Goal: Use online tool/utility

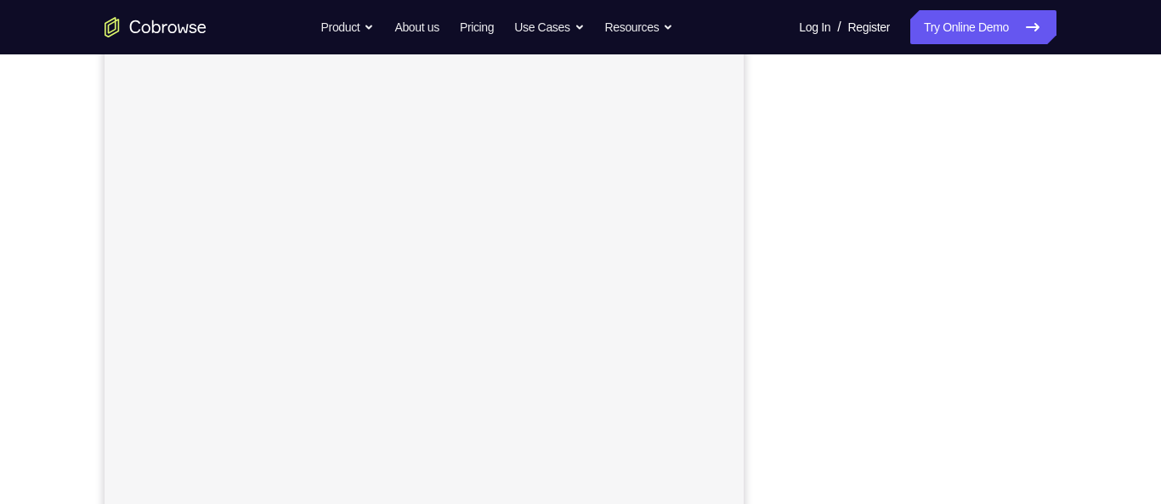
scroll to position [236, 0]
click at [9, 375] on div "Your Support Agent Your Customer Web iOS Android Next Steps We’d be happy to gi…" at bounding box center [580, 378] width 1161 height 1121
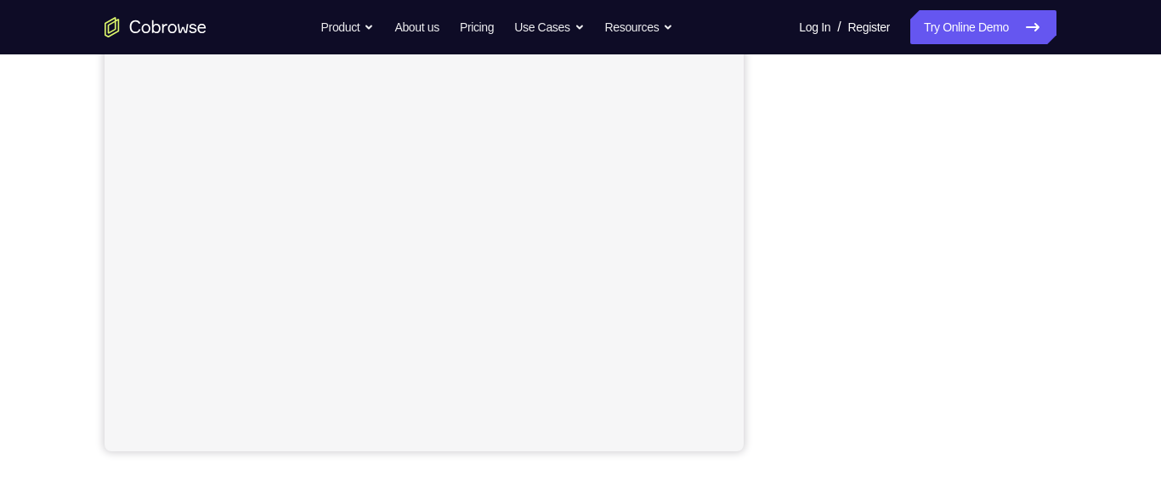
scroll to position [387, 0]
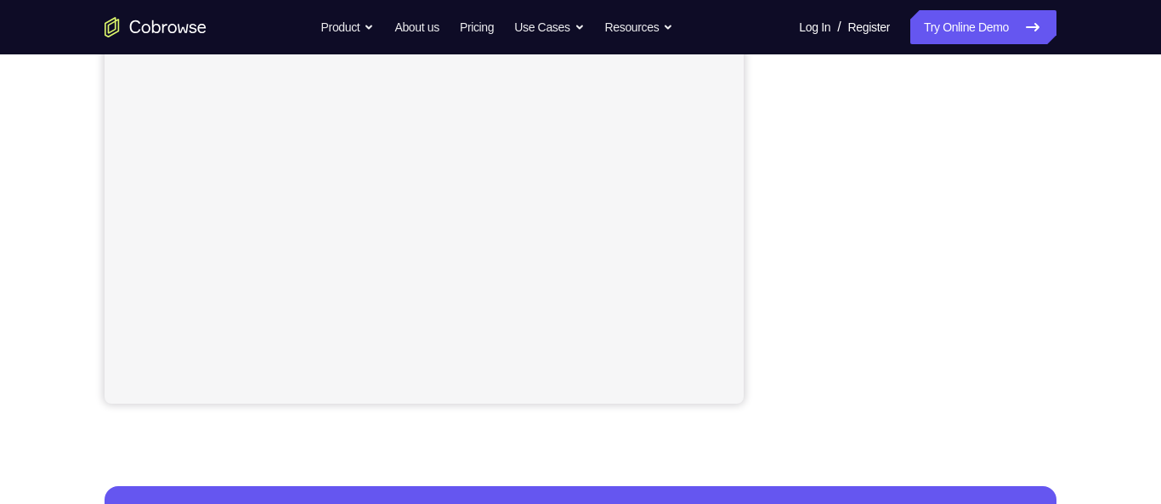
click at [1097, 335] on div "Your Support Agent Your Customer Web iOS Android Next Steps We’d be happy to gi…" at bounding box center [581, 228] width 1088 height 1121
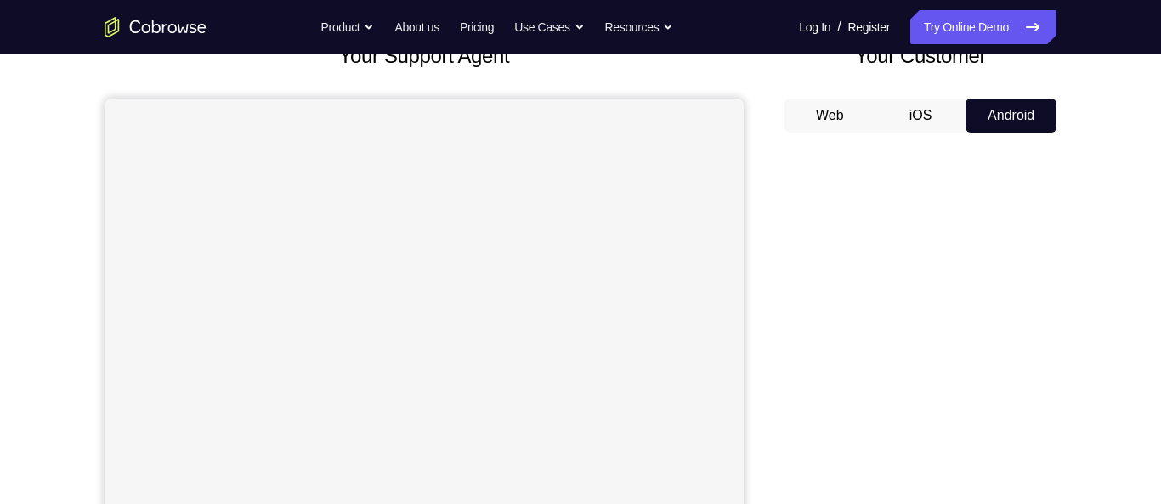
scroll to position [123, 0]
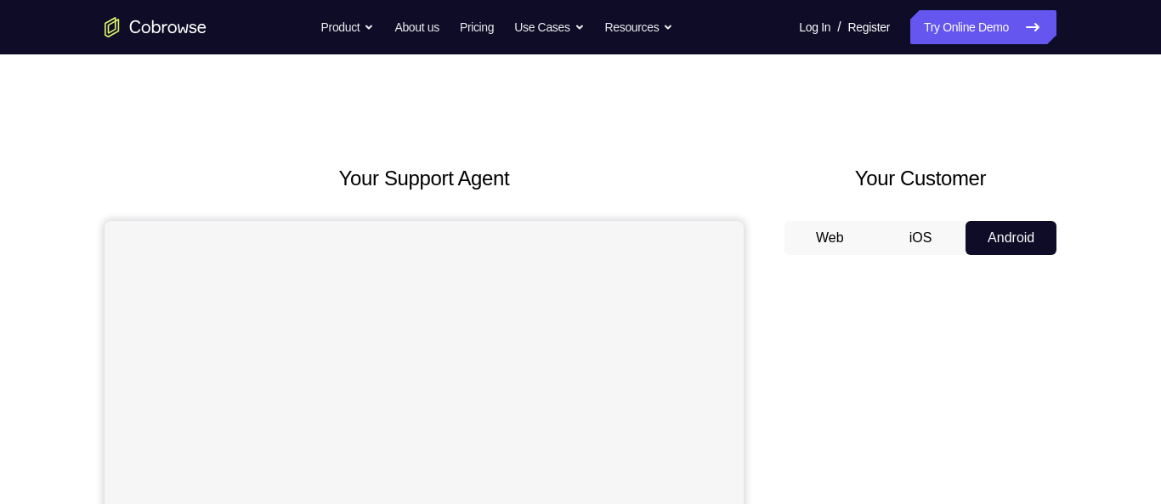
scroll to position [146, 0]
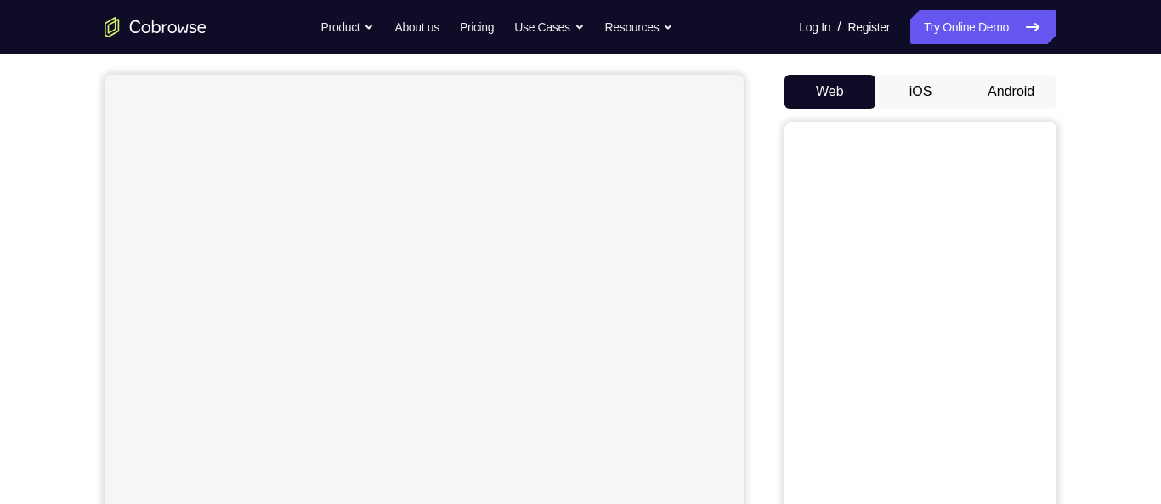
click at [1008, 97] on button "Android" at bounding box center [1011, 92] width 91 height 34
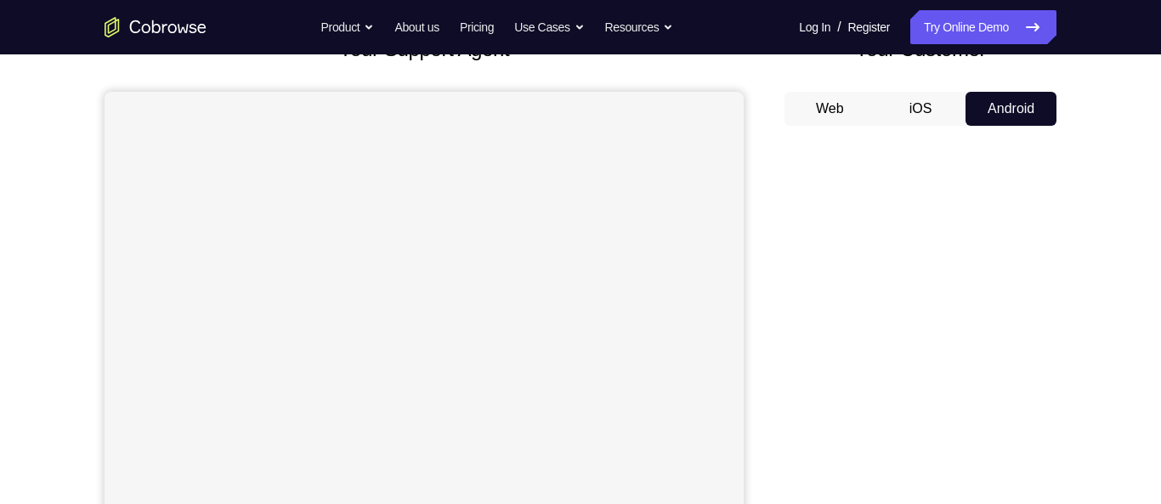
scroll to position [131, 0]
click at [930, 113] on button "iOS" at bounding box center [921, 107] width 91 height 34
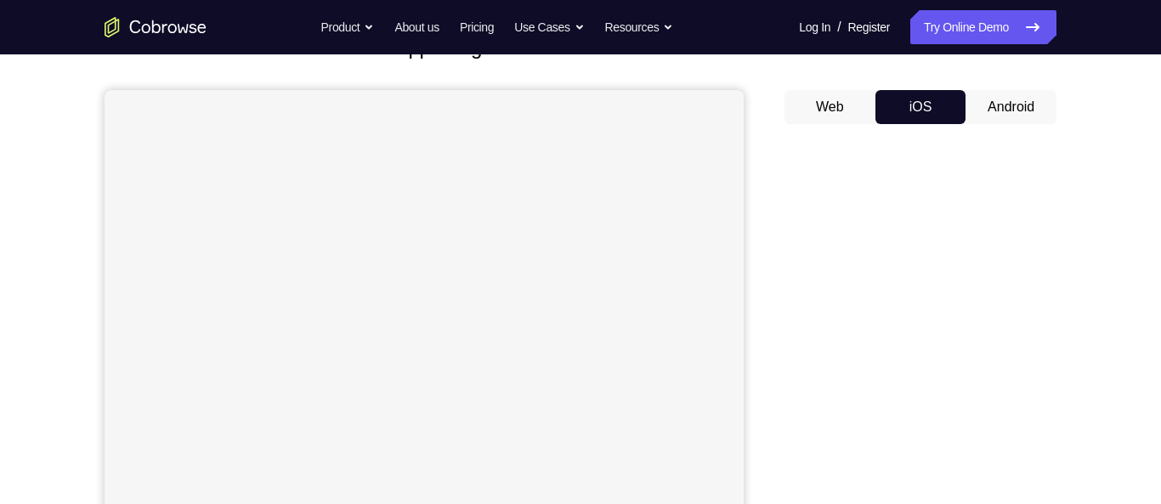
click at [1012, 106] on button "Android" at bounding box center [1011, 107] width 91 height 34
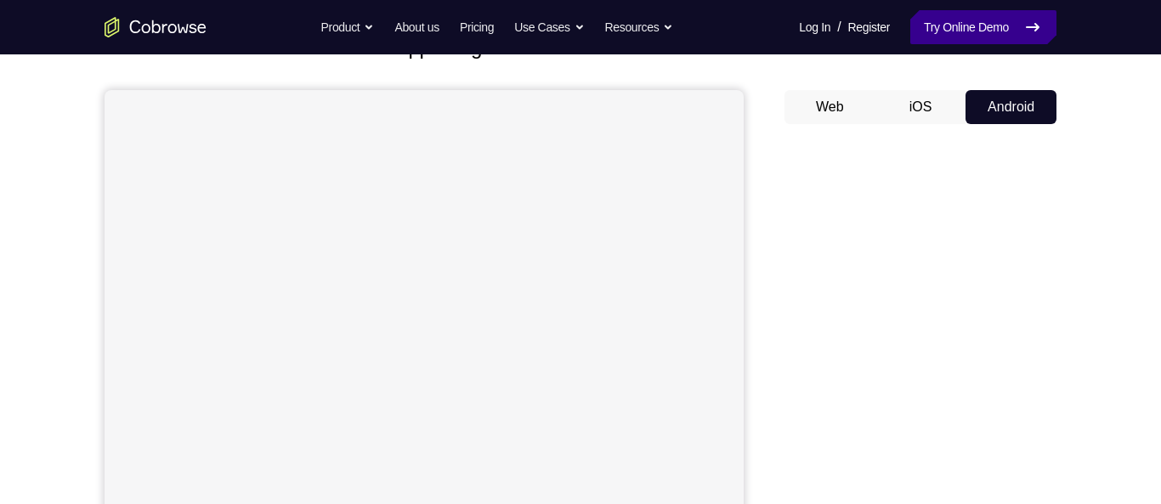
click at [1008, 26] on link "Try Online Demo" at bounding box center [983, 27] width 146 height 34
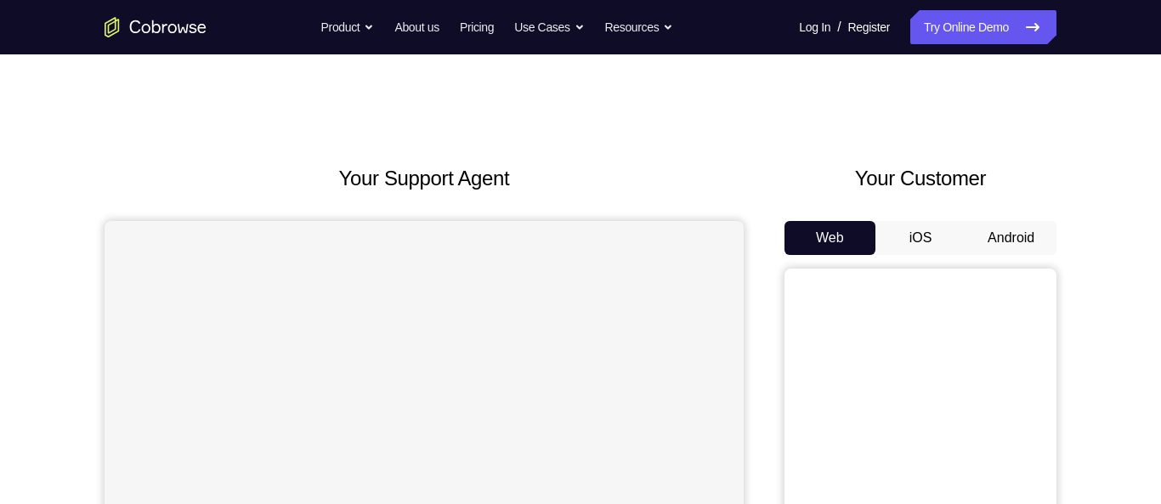
scroll to position [173, 0]
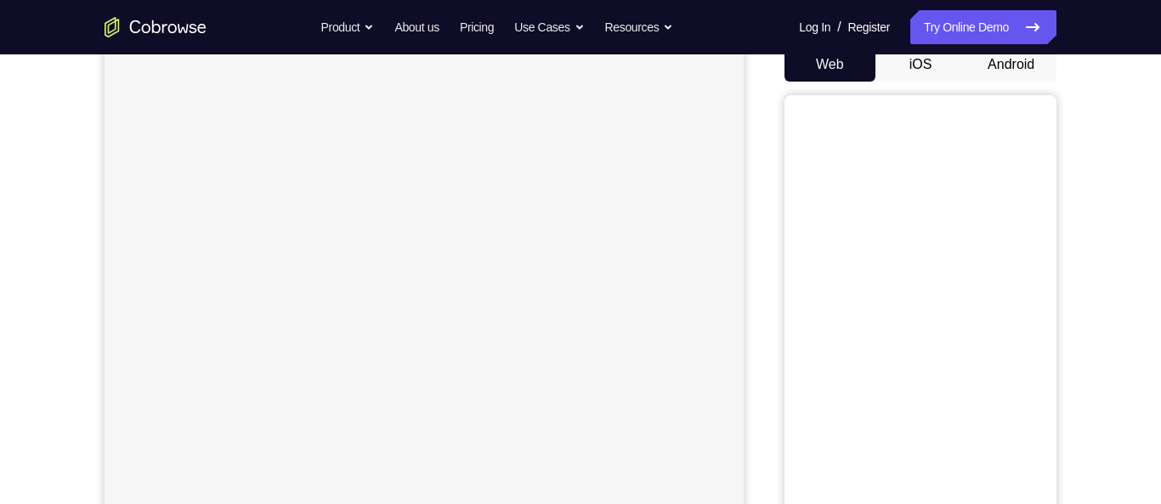
click at [1028, 68] on button "Android" at bounding box center [1011, 65] width 91 height 34
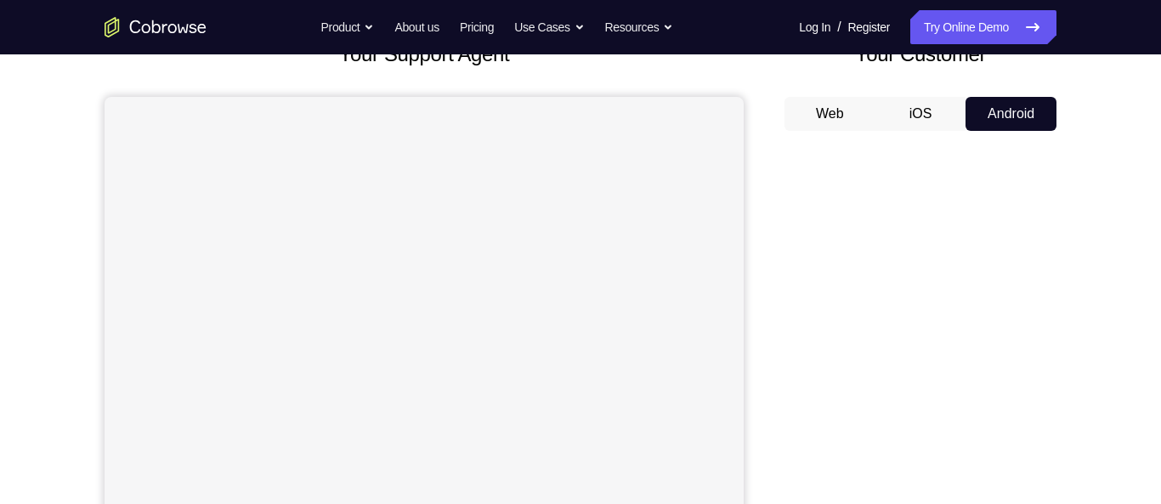
scroll to position [112, 0]
